Goal: Find specific page/section: Find specific page/section

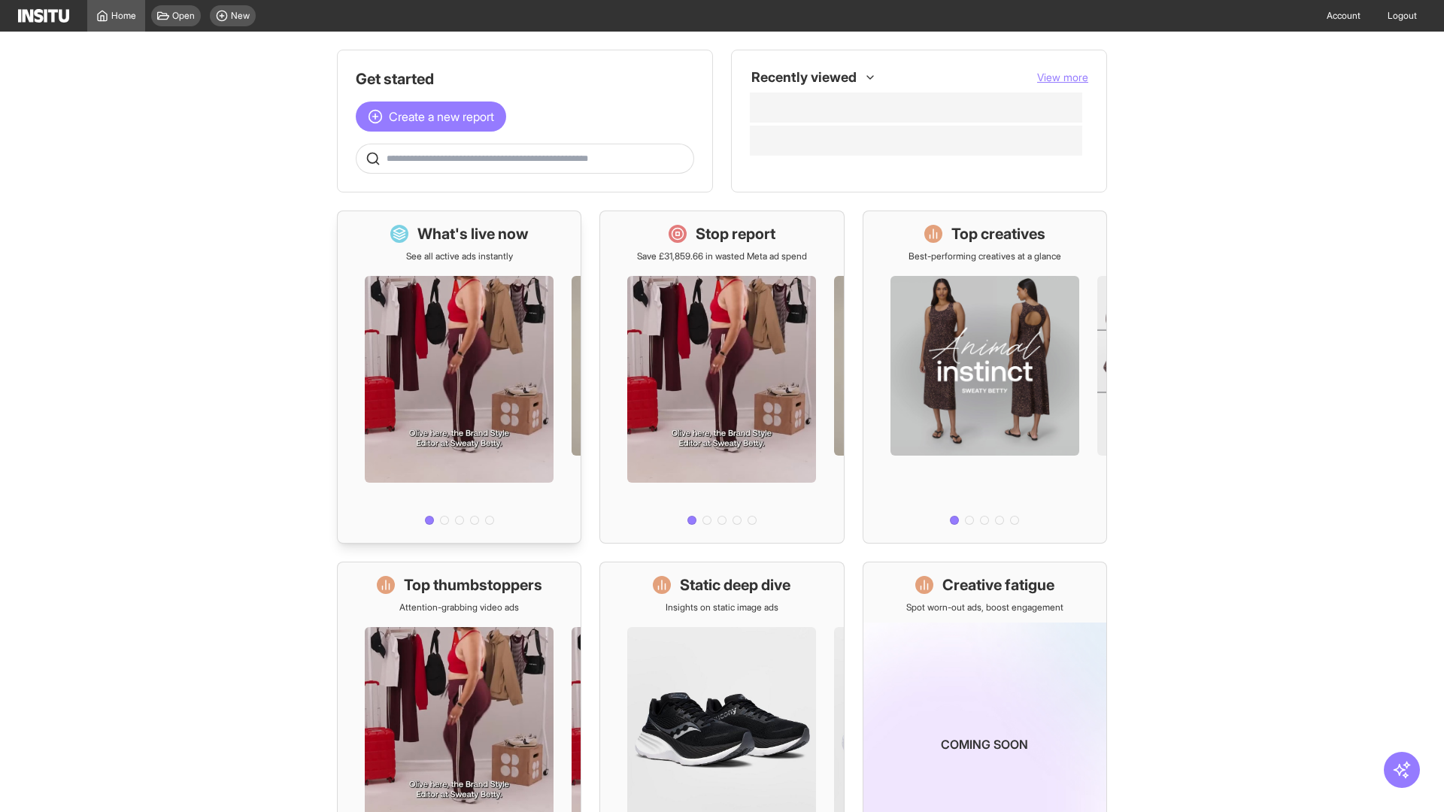
click at [459, 377] on div at bounding box center [459, 396] width 243 height 268
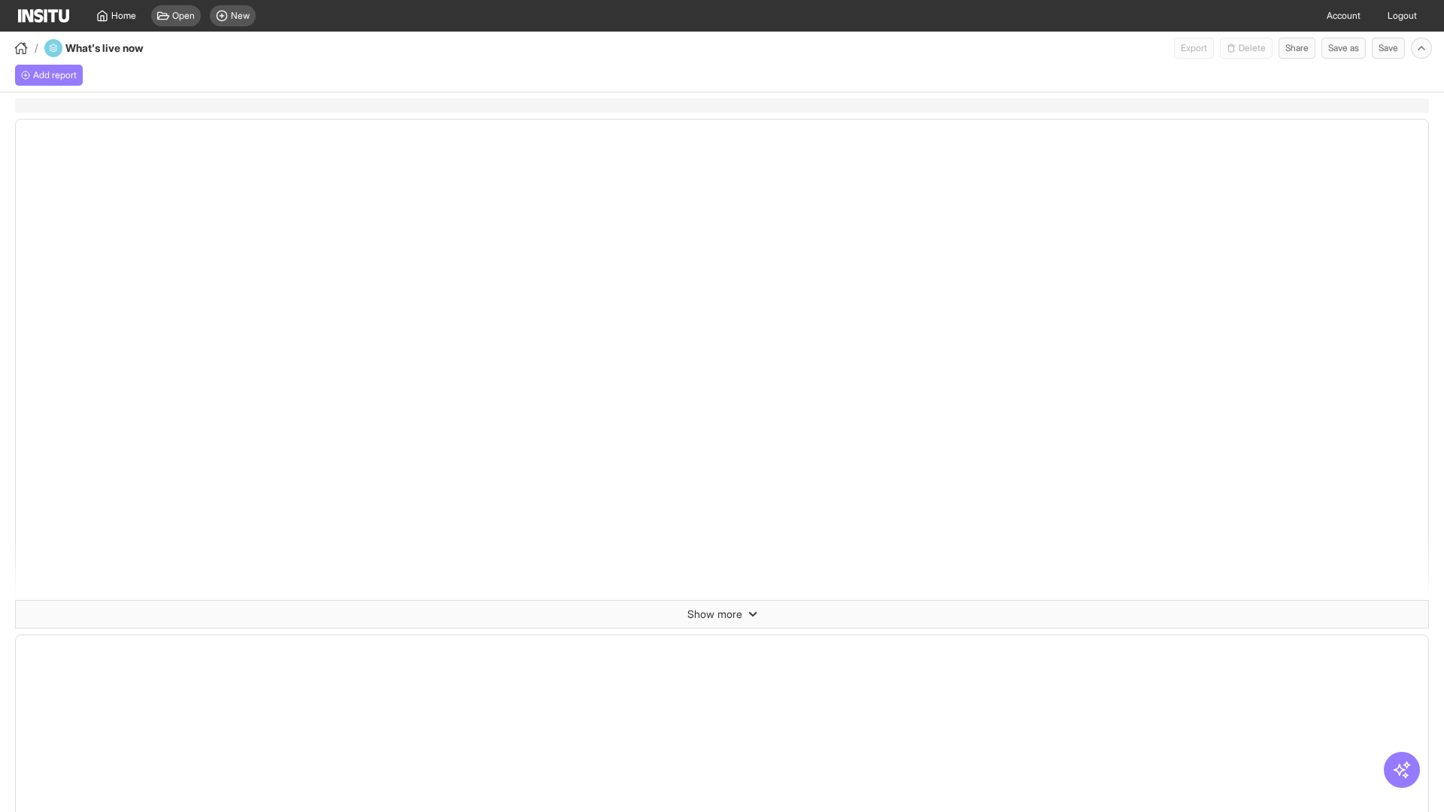
select select "**"
